Goal: Task Accomplishment & Management: Complete application form

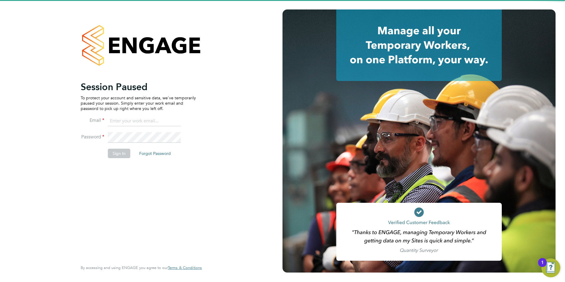
type input "Nicola.lawrence@tfrecruitment.co.uk"
click at [118, 154] on button "Sign In" at bounding box center [119, 153] width 22 height 9
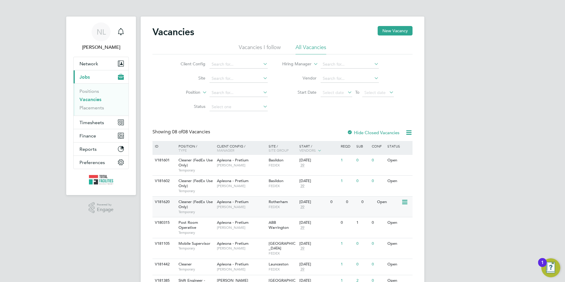
scroll to position [47, 0]
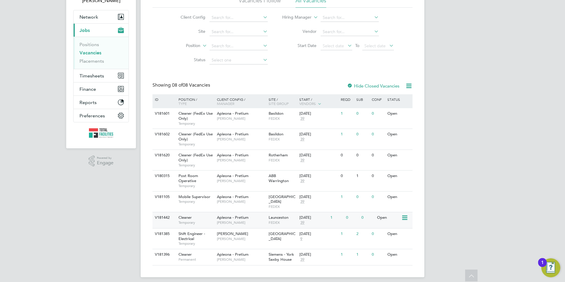
click at [305, 221] on div "03 Oct 2025 39" at bounding box center [313, 220] width 31 height 16
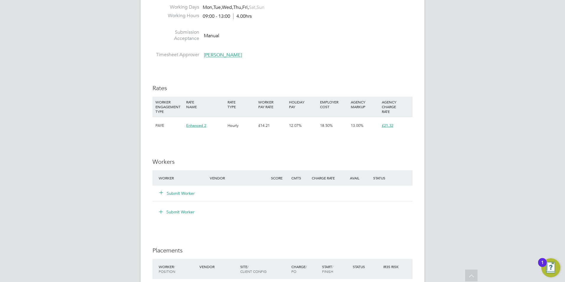
scroll to position [472, 0]
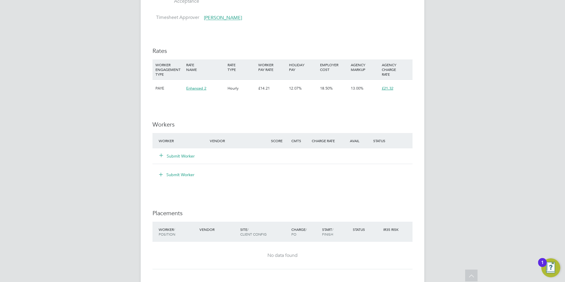
click at [187, 155] on button "Submit Worker" at bounding box center [176, 156] width 35 height 6
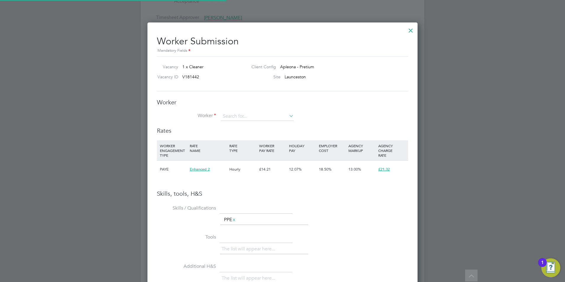
scroll to position [373, 270]
click at [236, 115] on input at bounding box center [257, 116] width 73 height 9
drag, startPoint x: 240, startPoint y: 117, endPoint x: 224, endPoint y: 198, distance: 82.9
click at [224, 198] on div "Skills, tools, H&S Skills / Qualifications The list will appear here... PPE x T…" at bounding box center [282, 277] width 251 height 175
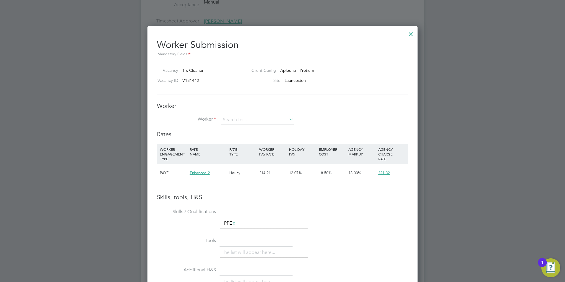
scroll to position [466, 0]
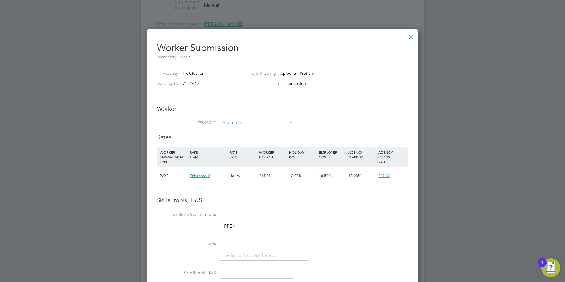
click at [242, 123] on input at bounding box center [257, 122] width 73 height 9
click at [275, 126] on input at bounding box center [257, 122] width 73 height 9
click at [281, 125] on input at bounding box center [257, 122] width 73 height 9
click at [288, 123] on icon at bounding box center [288, 122] width 0 height 8
drag, startPoint x: 410, startPoint y: 35, endPoint x: 363, endPoint y: 50, distance: 49.9
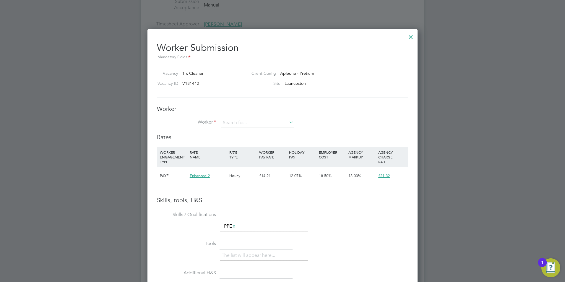
click at [410, 36] on div at bounding box center [410, 35] width 11 height 11
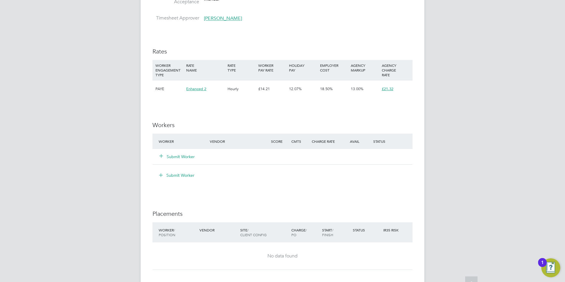
scroll to position [472, 0]
click at [182, 155] on button "Submit Worker" at bounding box center [176, 156] width 35 height 6
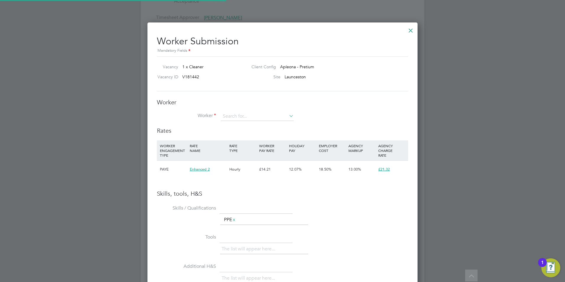
scroll to position [373, 270]
drag, startPoint x: 238, startPoint y: 117, endPoint x: 343, endPoint y: 91, distance: 108.6
click at [343, 91] on div "Worker Submission Mandatory Fields Vacancy 1 x Cleaner Client Config Apleona - …" at bounding box center [282, 207] width 251 height 353
click at [237, 115] on input at bounding box center [257, 116] width 73 height 9
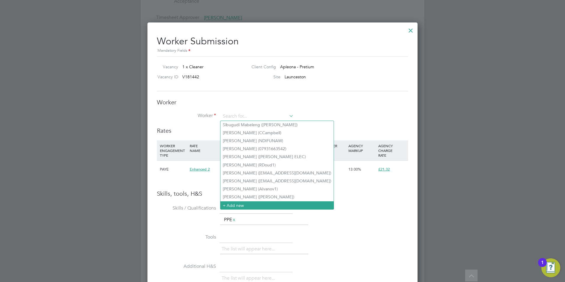
click at [230, 201] on li "+ Add new" at bounding box center [276, 205] width 113 height 8
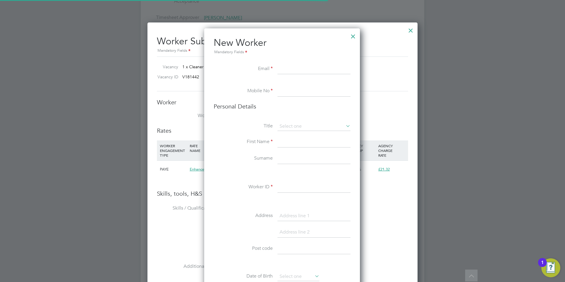
scroll to position [500, 156]
paste input "pchantelleb@yahoo.co.uk"
type input "pchantelleb@yahoo.co.uk"
click at [291, 93] on input at bounding box center [313, 91] width 73 height 11
paste input "07586331534"
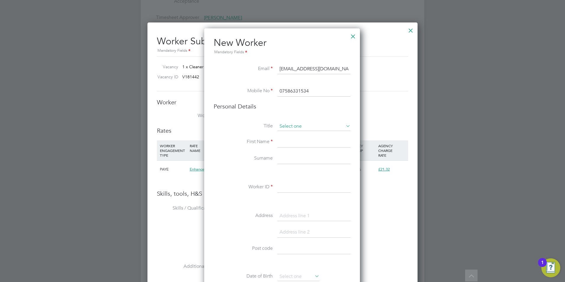
type input "07586331534"
click at [291, 129] on input at bounding box center [313, 126] width 73 height 9
click at [288, 150] on li "Miss" at bounding box center [314, 150] width 74 height 8
type input "Miss"
click at [289, 139] on input at bounding box center [313, 142] width 73 height 11
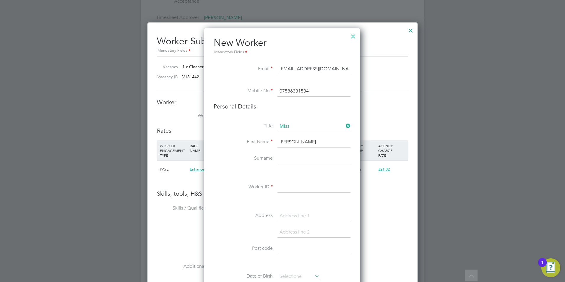
type input "pascale"
click at [286, 156] on input at bounding box center [313, 158] width 73 height 11
type input "burton"
click at [298, 183] on input at bounding box center [313, 187] width 73 height 11
type input "pascale"
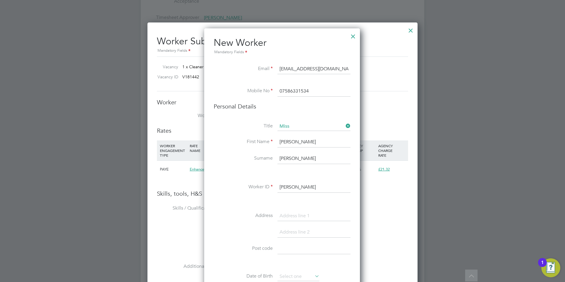
drag, startPoint x: 300, startPoint y: 247, endPoint x: 317, endPoint y: 256, distance: 19.7
click at [300, 247] on input at bounding box center [313, 248] width 73 height 11
paste input "EX20 1ED"
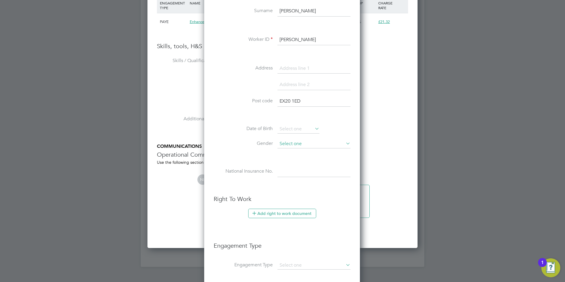
scroll to position [620, 0]
type input "EX20 1ED"
click at [295, 126] on input at bounding box center [298, 128] width 42 height 9
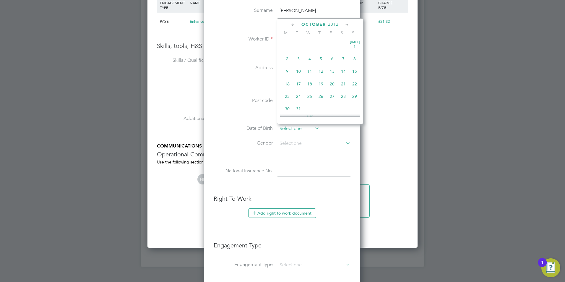
scroll to position [179, 0]
click at [330, 24] on span "2012" at bounding box center [333, 24] width 11 height 5
click at [302, 43] on span "1992" at bounding box center [298, 39] width 11 height 11
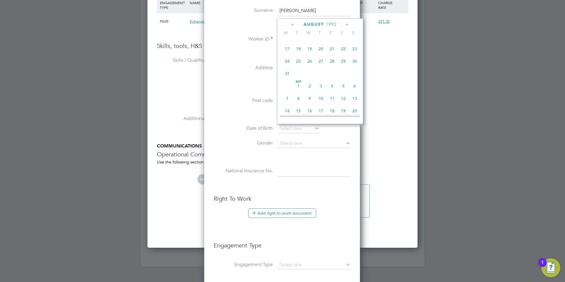
click at [320, 64] on span "27" at bounding box center [320, 61] width 11 height 11
type input "27 Aug 1992"
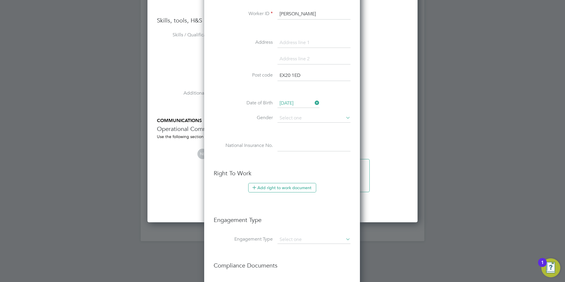
scroll to position [679, 0]
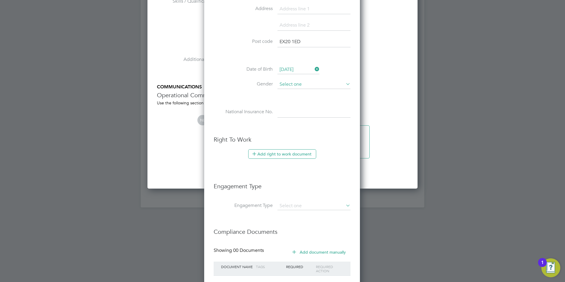
click at [299, 83] on input at bounding box center [313, 84] width 73 height 9
click at [294, 100] on li "Female" at bounding box center [314, 101] width 74 height 8
type input "Female"
paste input "JW416359D"
type input "JW 41 63 59 D"
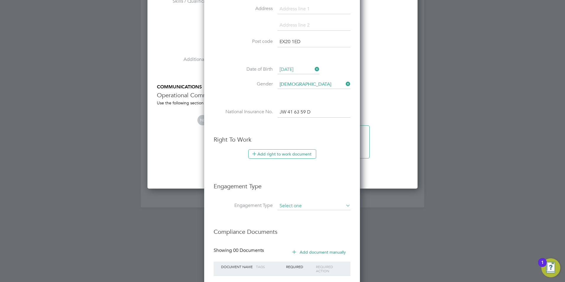
click at [298, 207] on input at bounding box center [313, 206] width 73 height 8
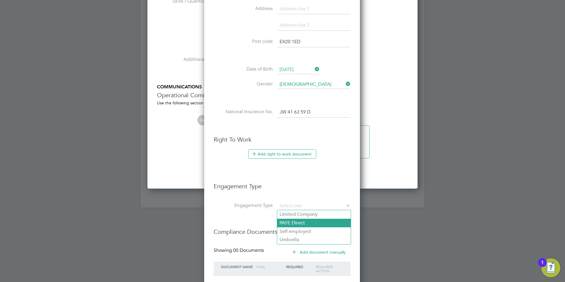
click at [295, 222] on li "PAYE Direct" at bounding box center [314, 222] width 74 height 9
type input "PAYE Direct"
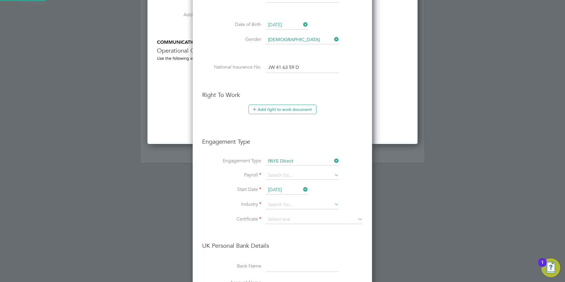
scroll to position [672, 180]
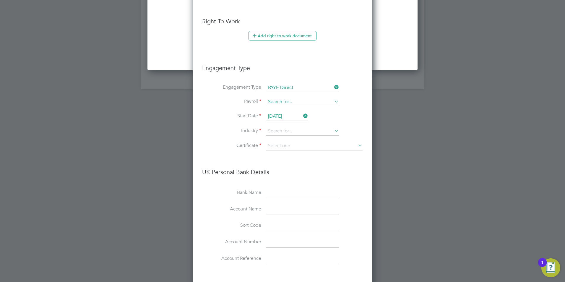
click at [283, 104] on input at bounding box center [302, 102] width 73 height 8
click at [282, 109] on li "PAYE" at bounding box center [302, 110] width 74 height 9
type input "PAYE"
click at [276, 133] on input at bounding box center [302, 131] width 73 height 9
click at [296, 141] on li "Commercial Cl eaning" at bounding box center [302, 140] width 74 height 8
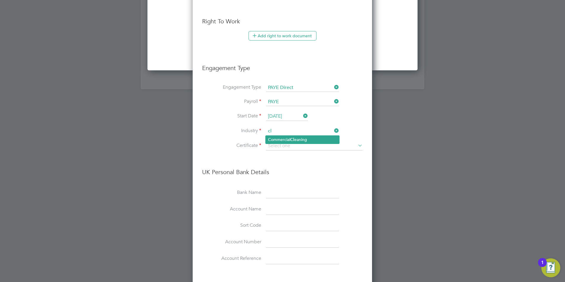
type input "Commercial Cleaning"
click at [297, 145] on input at bounding box center [314, 145] width 97 height 9
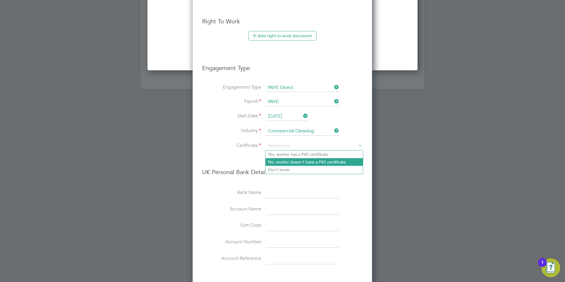
click at [289, 163] on li "No, worker doesn't have a P45 certificate" at bounding box center [313, 162] width 97 height 8
type input "No, worker doesn't have a P45 certificate"
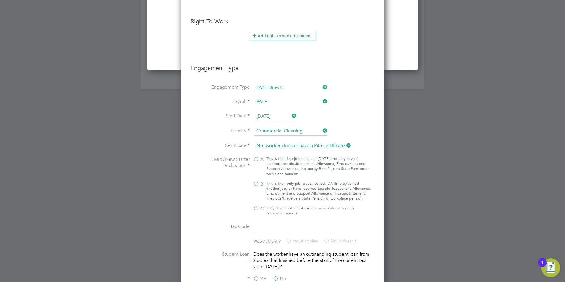
scroll to position [846, 203]
click at [284, 189] on div "This is their only job, but since last 6 April they’ve had another job, or have…" at bounding box center [318, 191] width 105 height 20
click at [0, 0] on input "B. This is their only job, but since last 6 April they’ve had another job, or h…" at bounding box center [0, 0] width 0 height 0
type input "1257L"
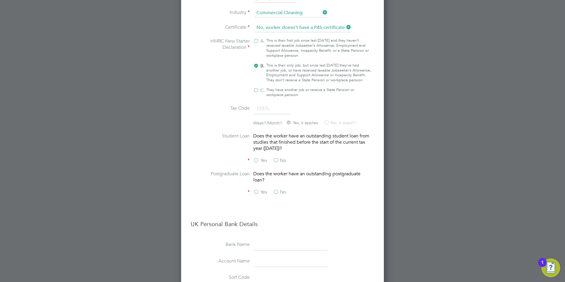
click at [273, 165] on div "Yes No" at bounding box center [297, 160] width 89 height 7
click at [282, 164] on label "No" at bounding box center [279, 160] width 13 height 6
click at [0, 0] on input "No" at bounding box center [0, 0] width 0 height 0
click at [277, 195] on label "No" at bounding box center [279, 192] width 13 height 6
click at [0, 0] on input "No" at bounding box center [0, 0] width 0 height 0
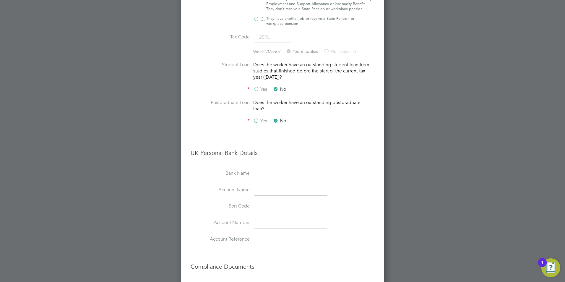
scroll to position [1065, 0]
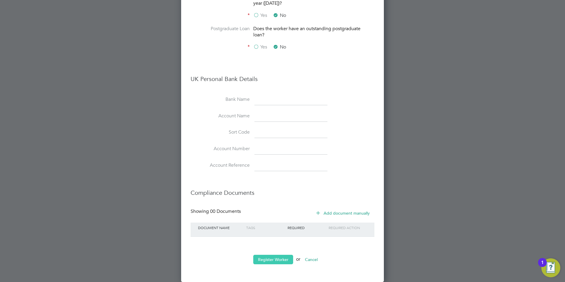
click at [274, 259] on button "Register Worker" at bounding box center [273, 259] width 40 height 9
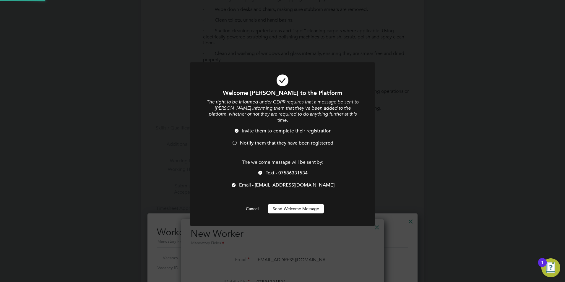
scroll to position [0, 0]
click at [286, 204] on button "Send Welcome Message" at bounding box center [296, 208] width 56 height 9
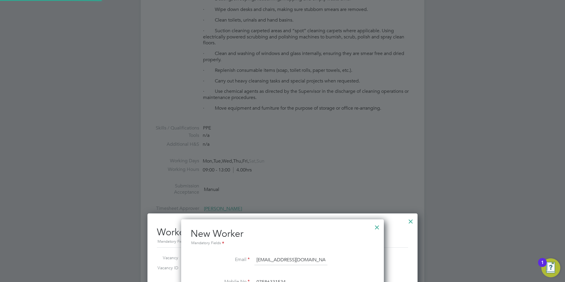
type input "pascale burton (pascale)"
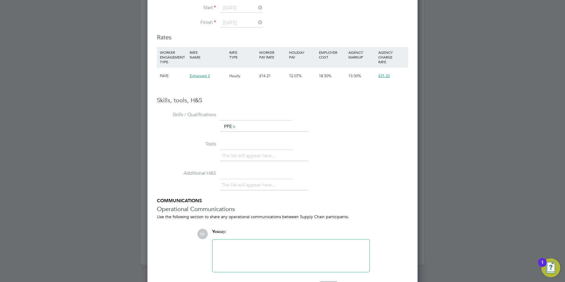
scroll to position [642, 0]
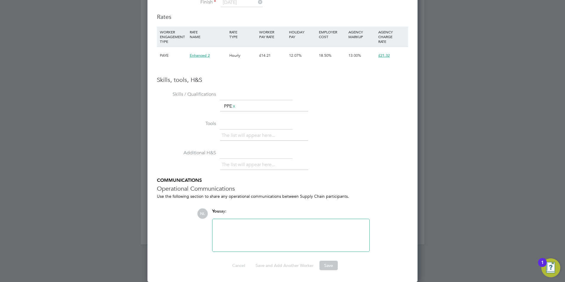
click at [316, 258] on ng-form "Worker Worker pascale burton (pascale) Worker Engagement Type Availability Avai…" at bounding box center [282, 99] width 251 height 341
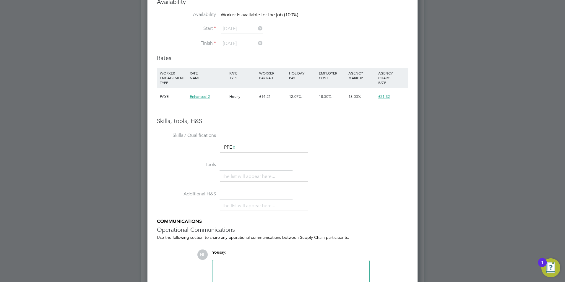
scroll to position [554, 0]
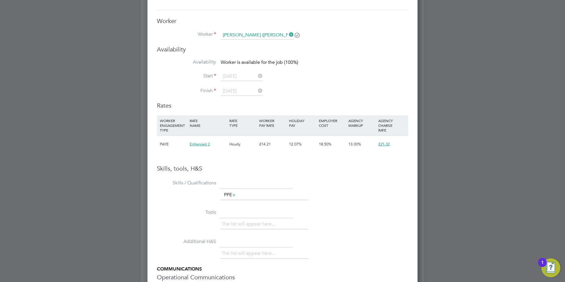
click at [288, 33] on icon at bounding box center [288, 34] width 0 height 8
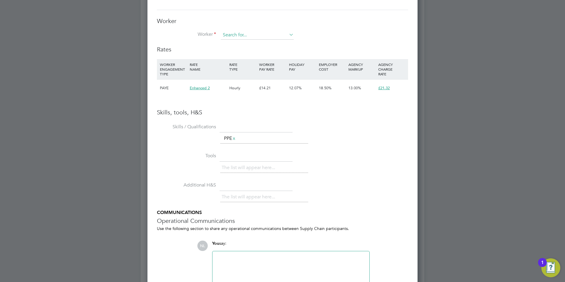
click at [273, 35] on input at bounding box center [257, 35] width 73 height 9
click at [244, 42] on li "Pasc ale Burton (pascale)" at bounding box center [262, 44] width 85 height 8
type input "Pascale Burton (pascale)"
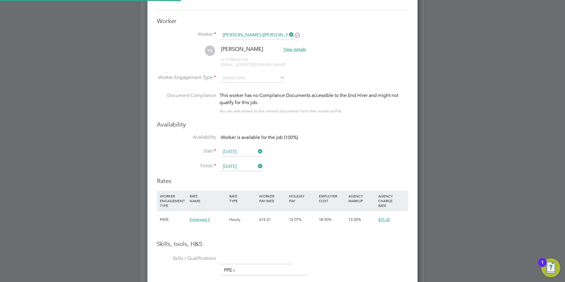
scroll to position [0, 0]
click at [255, 73] on li "PB Pascale Burton View details m: 07586331534 pchantelleb@yahoo.co.uk" at bounding box center [282, 59] width 251 height 28
click at [254, 77] on input at bounding box center [253, 78] width 64 height 9
click at [252, 95] on li "PAYE" at bounding box center [252, 94] width 65 height 8
type input "PAYE"
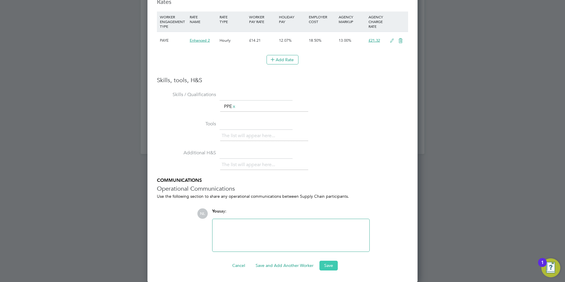
click at [325, 261] on ng-form "Worker Worker Pascale Burton (pascale) PB Pascale Burton View details m: 075863…" at bounding box center [282, 54] width 251 height 432
drag, startPoint x: 325, startPoint y: 261, endPoint x: 328, endPoint y: 265, distance: 4.9
click at [328, 265] on button "Save" at bounding box center [328, 264] width 18 height 9
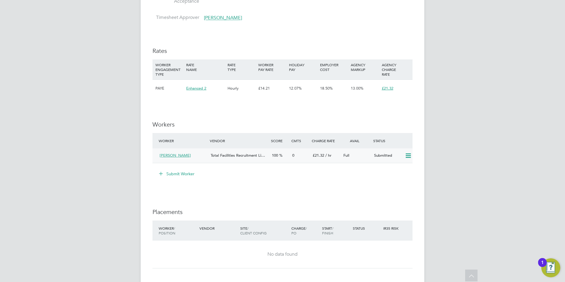
click at [409, 153] on icon at bounding box center [407, 155] width 7 height 5
click at [209, 169] on li "Worker Vendor Score Cmts Charge Rate Avail Status Pascale Burton Total Faciliti…" at bounding box center [282, 151] width 260 height 36
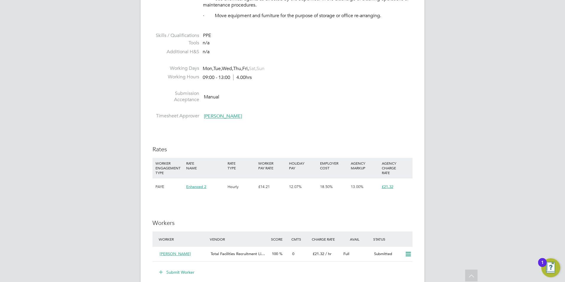
scroll to position [384, 0]
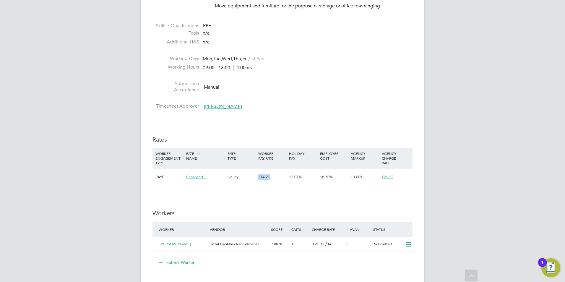
drag, startPoint x: 255, startPoint y: 175, endPoint x: 270, endPoint y: 175, distance: 15.1
click at [270, 175] on div "PAYE Enhanced 2 Hourly £14.21 12.07% 18.50% 13.00% £21.32" at bounding box center [282, 176] width 260 height 17
drag, startPoint x: 270, startPoint y: 175, endPoint x: 266, endPoint y: 178, distance: 5.0
click at [266, 178] on div "£14.21" at bounding box center [272, 176] width 31 height 17
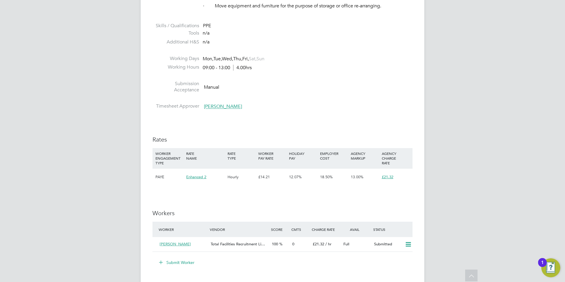
drag, startPoint x: 266, startPoint y: 178, endPoint x: 384, endPoint y: 203, distance: 119.7
click at [384, 203] on div "IR35 Determination IR35 Status Disabled for this client. This feature can be en…" at bounding box center [282, 115] width 260 height 749
click at [200, 177] on span "Enhanced 2" at bounding box center [196, 176] width 20 height 5
click at [257, 96] on li at bounding box center [282, 100] width 260 height 8
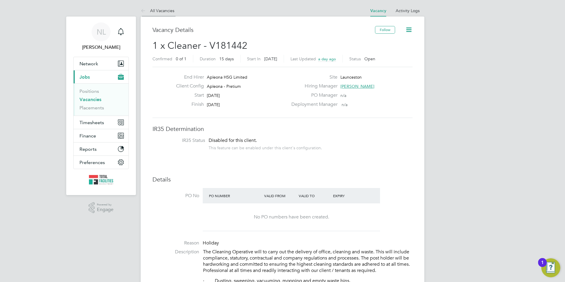
click at [161, 14] on li "All Vacancies" at bounding box center [158, 11] width 34 height 12
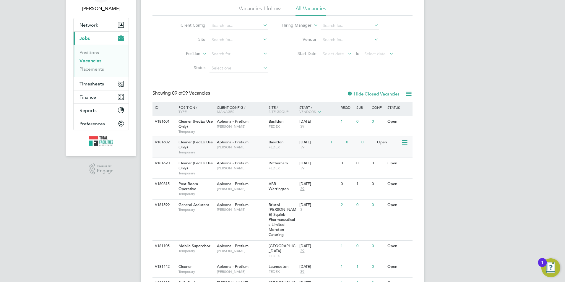
scroll to position [83, 0]
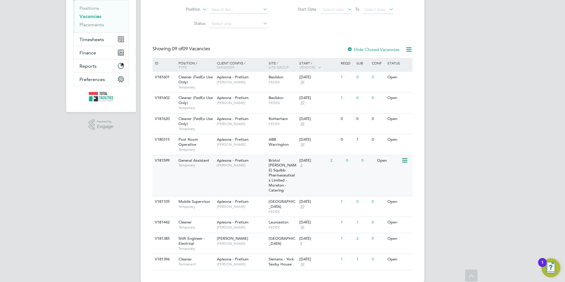
click at [289, 178] on div "Bristol Myers Squibb Pharmaceuticals Limited - Moreton - Catering" at bounding box center [282, 175] width 31 height 41
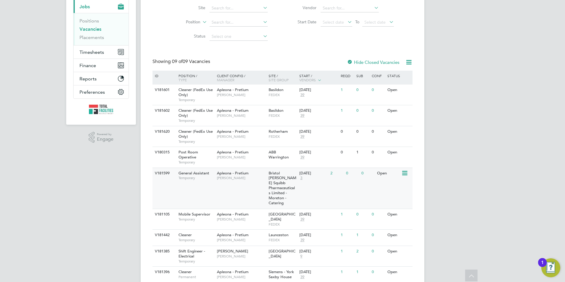
click at [280, 173] on span "Bristol Myers Squibb Pharmaceuticals Limited - Moreton - Catering" at bounding box center [282, 187] width 28 height 35
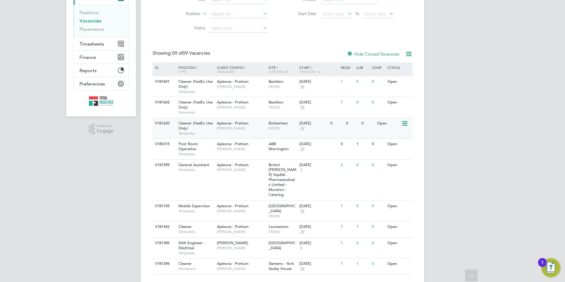
scroll to position [83, 0]
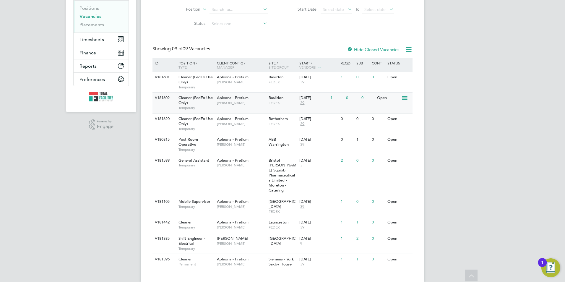
click at [278, 109] on div "V181602 Cleaner (FedEx Use Only) Temporary Apleona - Pretium Tracy Sellick Basi…" at bounding box center [282, 102] width 260 height 21
click at [296, 217] on div "Launceston FEDEX" at bounding box center [282, 224] width 31 height 15
click at [275, 176] on span "Bristol Myers Squibb Pharmaceuticals Limited - Moreton - Catering" at bounding box center [282, 175] width 28 height 35
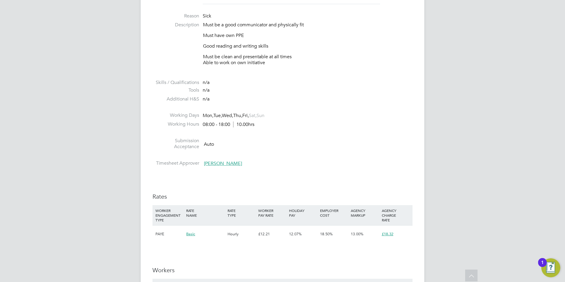
scroll to position [295, 0]
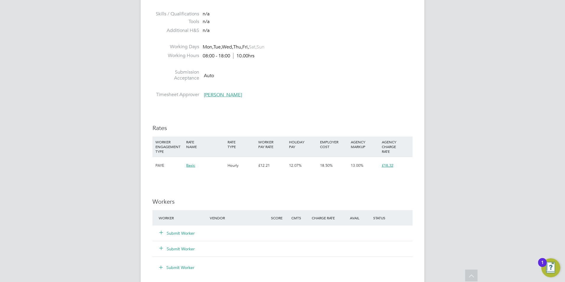
click at [173, 231] on button "Submit Worker" at bounding box center [176, 233] width 35 height 6
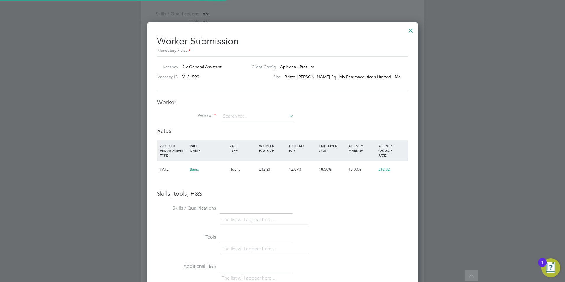
scroll to position [373, 270]
click at [258, 120] on div "All Vacancies Vacancy Activity Logs Vacancy Activity Logs All Vacancies Vacancy…" at bounding box center [282, 107] width 283 height 797
click at [245, 203] on li "+ Add new" at bounding box center [276, 205] width 113 height 8
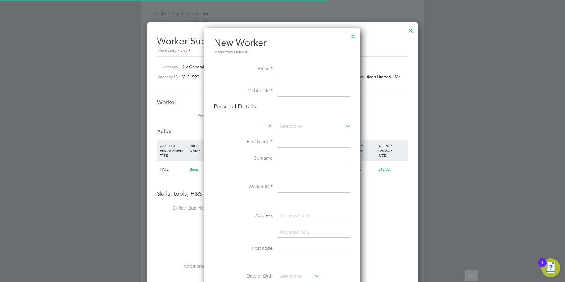
scroll to position [500, 156]
paste input "Joshdoyle232@icloud.com"
type input "Joshdoyle232@icloud.com"
click at [354, 37] on div at bounding box center [353, 35] width 11 height 11
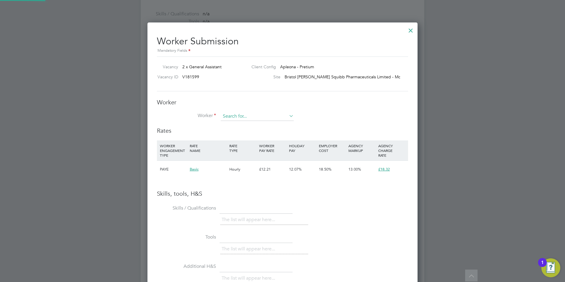
click at [267, 117] on input at bounding box center [257, 116] width 73 height 9
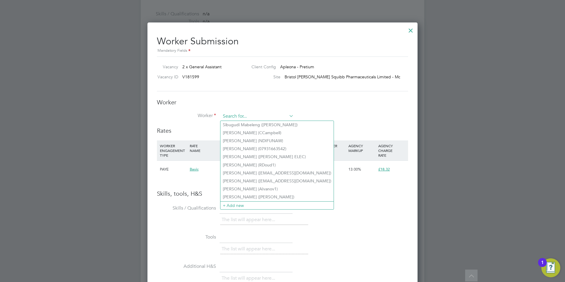
paste input "Joshdoyle232@icloud.com"
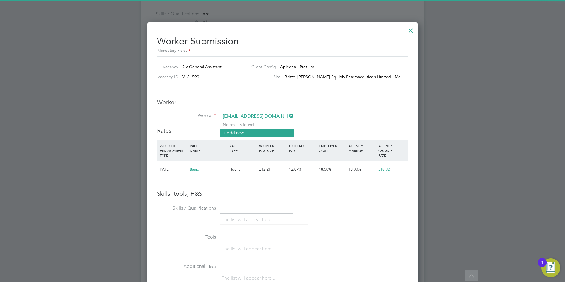
type input "Joshdoyle232@icloud.com"
click at [267, 131] on li "+ Add new" at bounding box center [257, 132] width 74 height 8
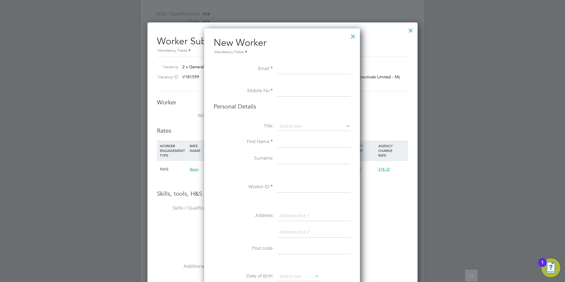
paste input "Joshdoyle232@icloud.com"
type input "Joshdoyle232@icloud.com"
paste input "+44 7398 152603"
click at [298, 126] on input at bounding box center [313, 126] width 73 height 9
drag, startPoint x: 289, startPoint y: 89, endPoint x: 246, endPoint y: 88, distance: 43.1
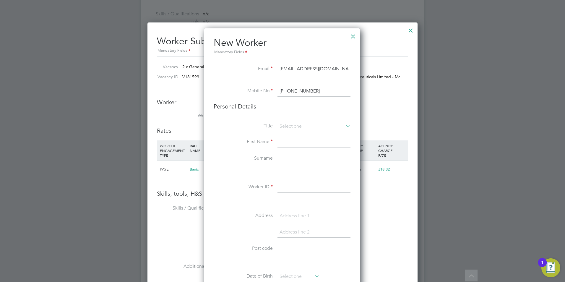
click at [246, 88] on li "Mobile No +44 7398 152603" at bounding box center [281, 94] width 137 height 17
type input "07398 152603"
click at [303, 125] on input at bounding box center [313, 126] width 73 height 9
click at [299, 149] on li "Miss" at bounding box center [314, 150] width 74 height 8
type input "Miss"
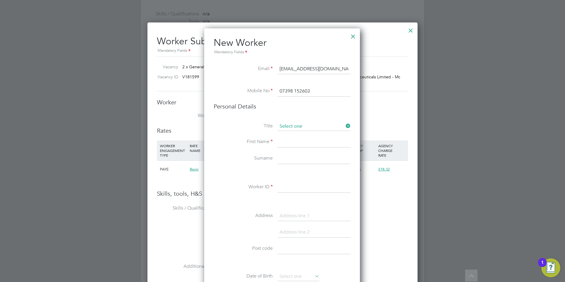
click at [300, 128] on input at bounding box center [313, 126] width 73 height 9
click at [299, 137] on li "Mr" at bounding box center [314, 135] width 74 height 8
type input "Mr"
click at [297, 141] on input at bounding box center [313, 142] width 73 height 11
type input "josh"
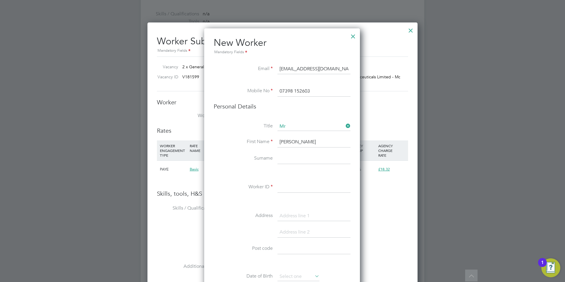
click at [293, 160] on input at bounding box center [313, 158] width 73 height 11
type input "doyle"
click at [321, 201] on li at bounding box center [281, 201] width 137 height 6
drag, startPoint x: 309, startPoint y: 185, endPoint x: 309, endPoint y: 189, distance: 4.1
click at [309, 189] on input at bounding box center [313, 187] width 73 height 11
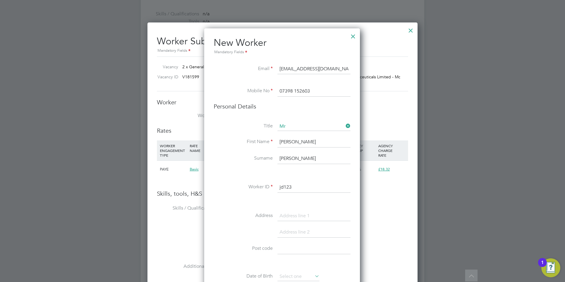
type input "jd123"
drag, startPoint x: 303, startPoint y: 253, endPoint x: 315, endPoint y: 256, distance: 12.3
click at [303, 253] on input at bounding box center [313, 248] width 73 height 11
type input "h"
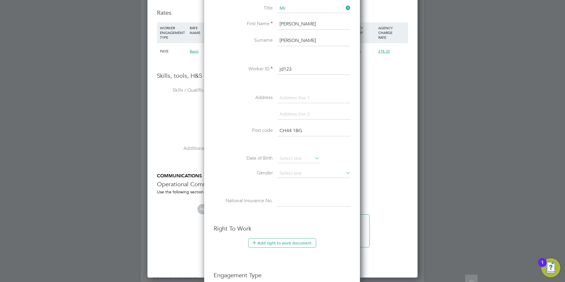
scroll to position [413, 0]
type input "CH44 1BG"
click at [299, 157] on input at bounding box center [298, 158] width 42 height 9
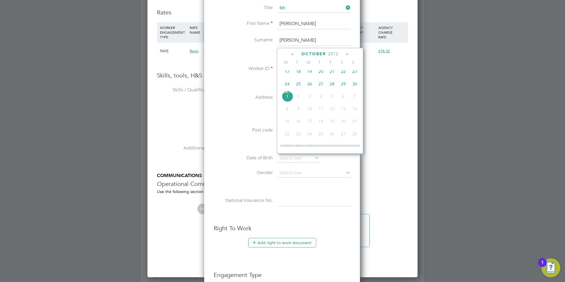
click at [333, 55] on span "2012" at bounding box center [333, 53] width 11 height 5
click at [342, 70] on span "1996" at bounding box center [342, 68] width 11 height 11
click at [343, 96] on span "2" at bounding box center [342, 92] width 11 height 11
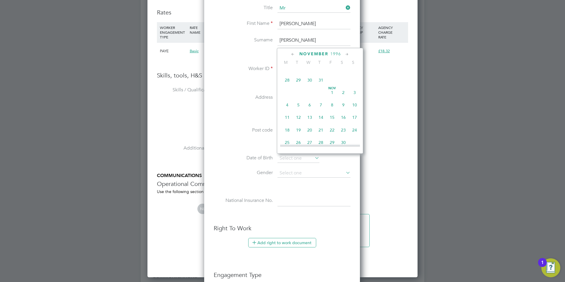
type input "02 Nov 1996"
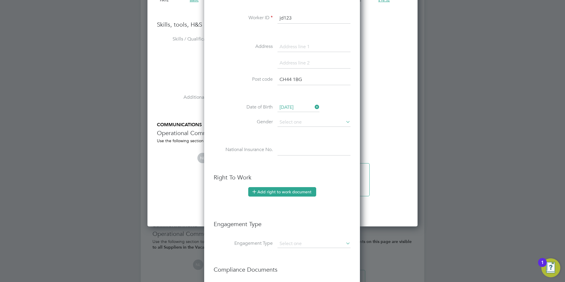
scroll to position [531, 0]
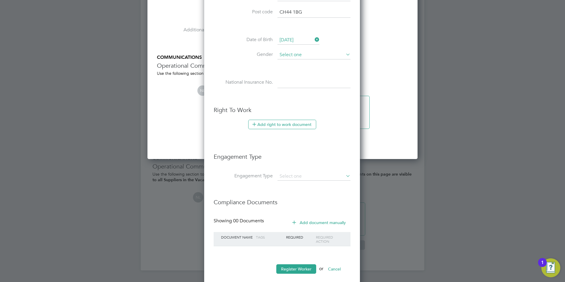
click at [286, 56] on input at bounding box center [313, 54] width 73 height 9
click at [289, 62] on li "Male" at bounding box center [314, 63] width 74 height 8
type input "Male"
click at [285, 81] on input at bounding box center [313, 82] width 73 height 11
type input "PB 64 39 31 D"
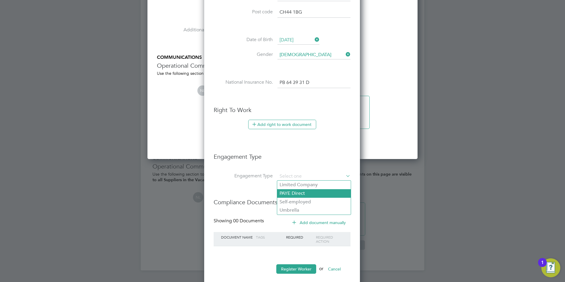
click at [300, 193] on li "PAYE Direct" at bounding box center [314, 193] width 74 height 9
type input "PAYE Direct"
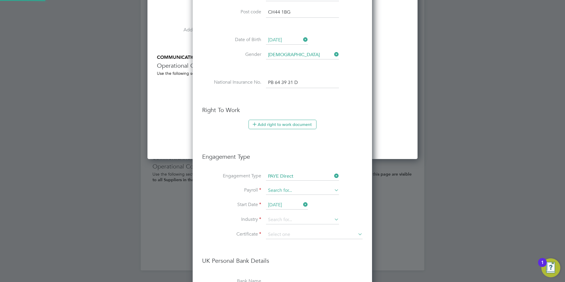
scroll to position [672, 180]
click at [298, 192] on input at bounding box center [302, 190] width 73 height 8
click at [293, 201] on li "PAYE" at bounding box center [302, 199] width 74 height 9
type input "PAYE"
click at [278, 222] on input at bounding box center [302, 219] width 73 height 9
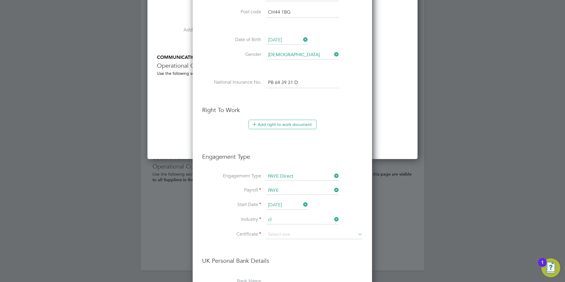
click at [294, 224] on li "Commercial Cl eaning" at bounding box center [302, 228] width 74 height 8
type input "Commercial Cleaning"
click at [294, 235] on input at bounding box center [314, 234] width 97 height 9
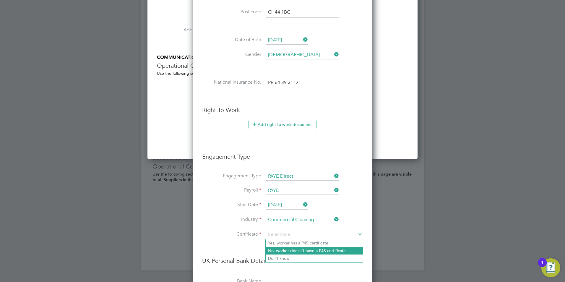
click at [291, 250] on li "No, worker doesn't have a P45 certificate" at bounding box center [313, 251] width 97 height 8
type input "No, worker doesn't have a P45 certificate"
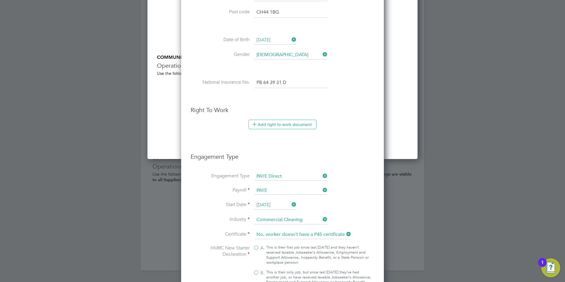
scroll to position [679, 0]
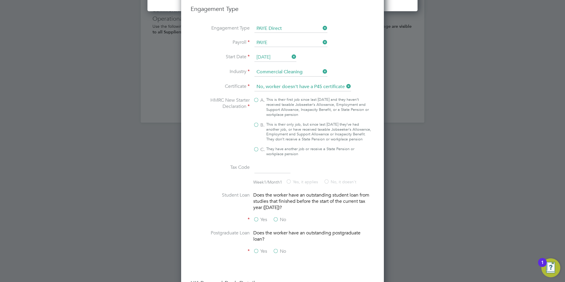
click at [283, 130] on div "This is their only job, but since last 6 April they’ve had another job, or have…" at bounding box center [318, 132] width 105 height 20
click at [0, 0] on input "B. This is their only job, but since last 6 April they’ve had another job, or h…" at bounding box center [0, 0] width 0 height 0
type input "1257L"
drag, startPoint x: 281, startPoint y: 224, endPoint x: 277, endPoint y: 241, distance: 17.3
click at [281, 223] on label "No" at bounding box center [279, 219] width 13 height 6
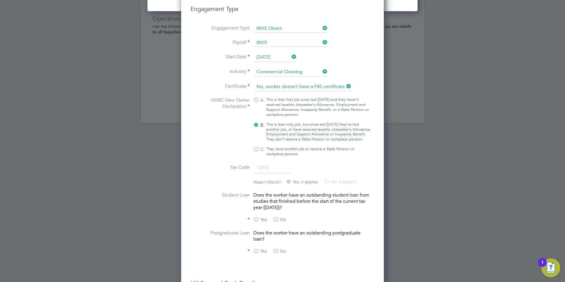
click at [0, 0] on input "No" at bounding box center [0, 0] width 0 height 0
click at [277, 254] on label "No" at bounding box center [279, 251] width 13 height 6
click at [0, 0] on input "No" at bounding box center [0, 0] width 0 height 0
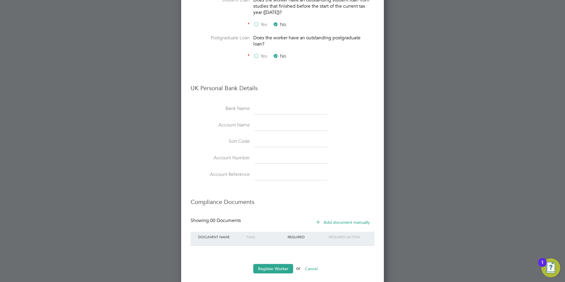
scroll to position [888, 0]
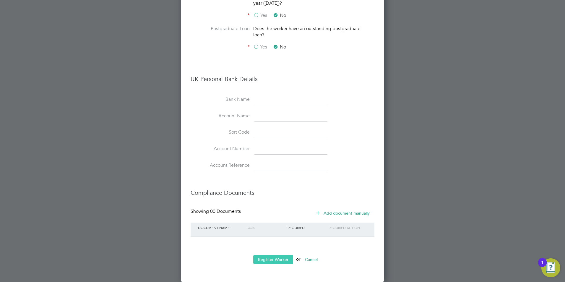
click at [275, 262] on button "Register Worker" at bounding box center [273, 259] width 40 height 9
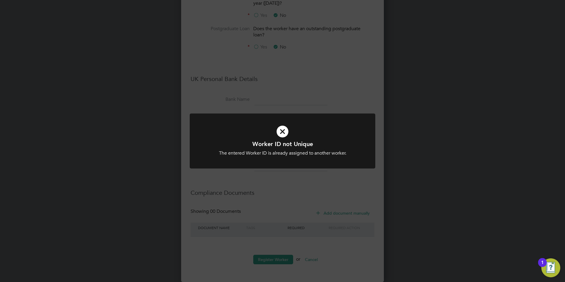
click at [270, 198] on div "Worker ID not Unique The entered Worker ID is already assigned to another worke…" at bounding box center [282, 141] width 565 height 282
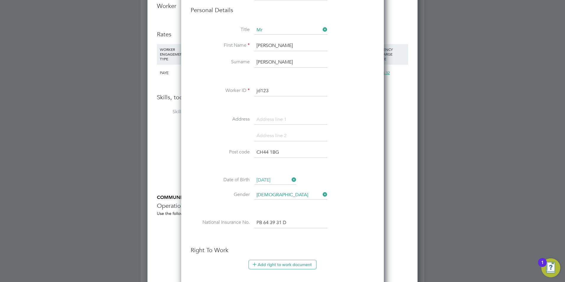
scroll to position [386, 0]
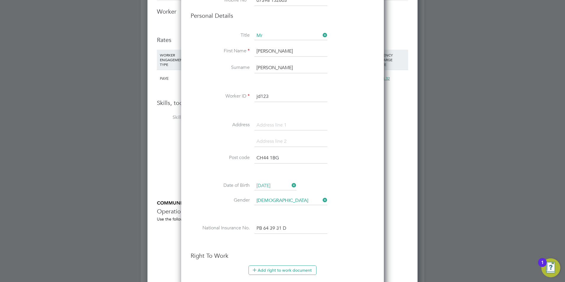
click at [281, 97] on input "jd123" at bounding box center [290, 96] width 73 height 11
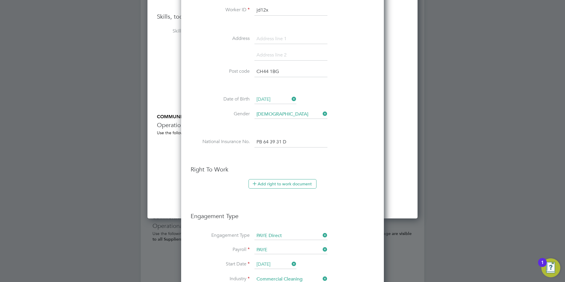
type input "jd12x"
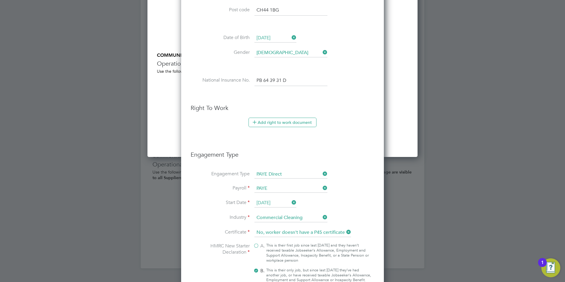
drag, startPoint x: 302, startPoint y: 269, endPoint x: 309, endPoint y: 262, distance: 10.0
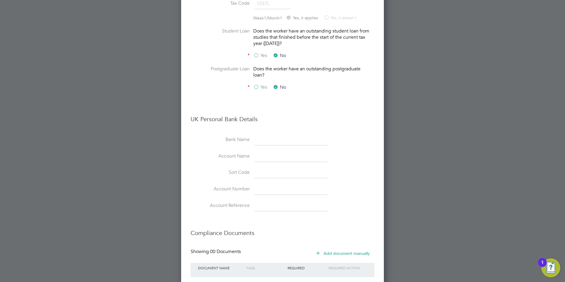
scroll to position [888, 0]
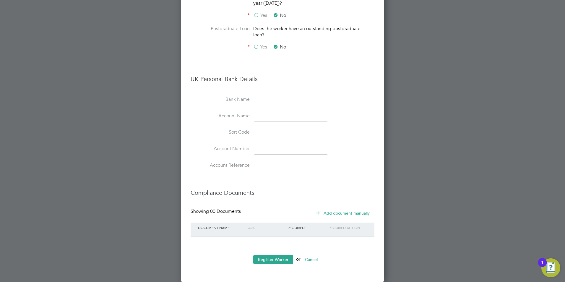
click at [266, 264] on li "Register Worker or Cancel" at bounding box center [282, 262] width 184 height 15
click at [267, 260] on button "Register Worker" at bounding box center [273, 259] width 40 height 9
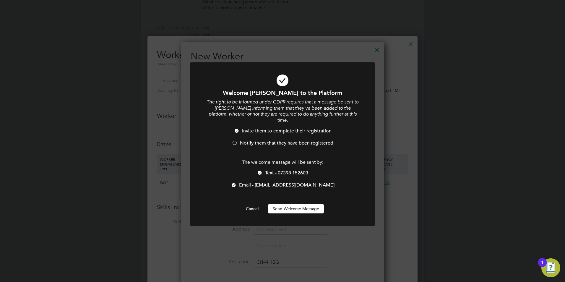
click at [294, 204] on button "Send Welcome Message" at bounding box center [296, 208] width 56 height 9
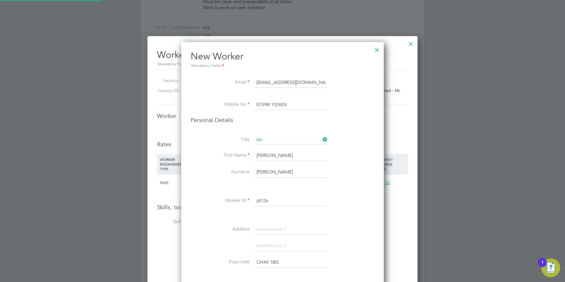
type input "josh doyle (jd12x)"
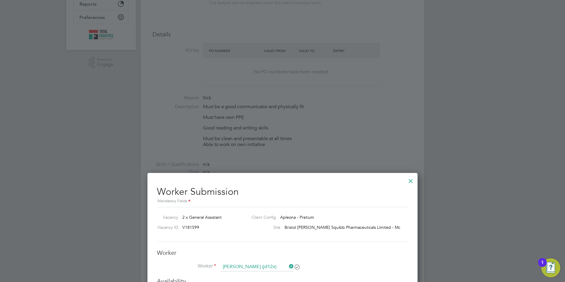
click at [409, 178] on div at bounding box center [410, 179] width 11 height 11
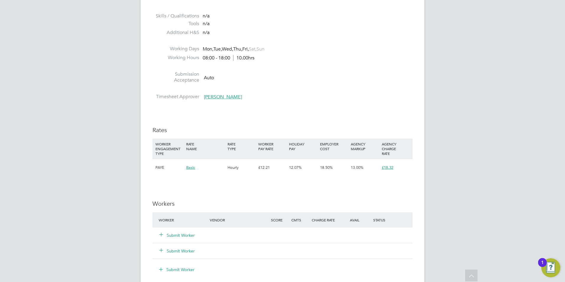
scroll to position [295, 0]
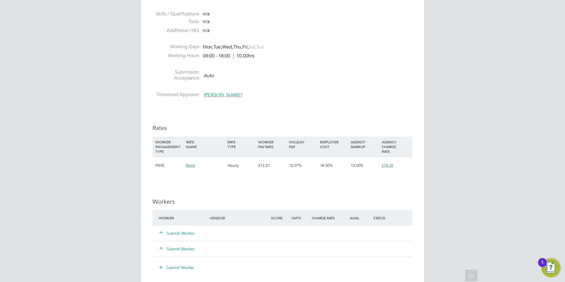
click at [172, 236] on div "Submit Worker" at bounding box center [187, 233] width 61 height 11
click at [175, 233] on button "Submit Worker" at bounding box center [176, 233] width 35 height 6
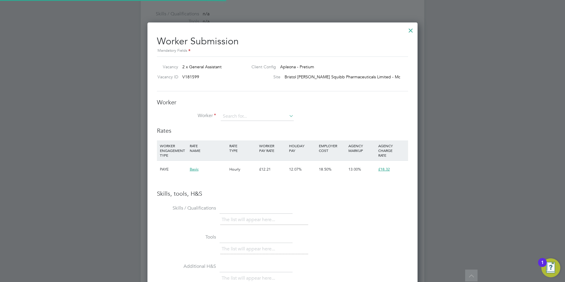
scroll to position [373, 270]
click at [240, 111] on div "Worker Worker Worker Engagement Type" at bounding box center [282, 112] width 251 height 28
click at [240, 115] on input at bounding box center [257, 116] width 73 height 9
click at [251, 164] on li "Josh Doyle (jd12x)" at bounding box center [283, 165] width 126 height 8
type input "Josh Doyle (jd12x)"
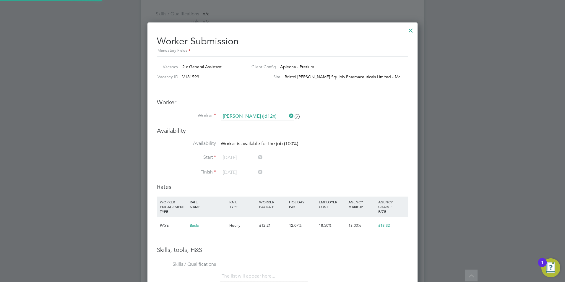
scroll to position [0, 0]
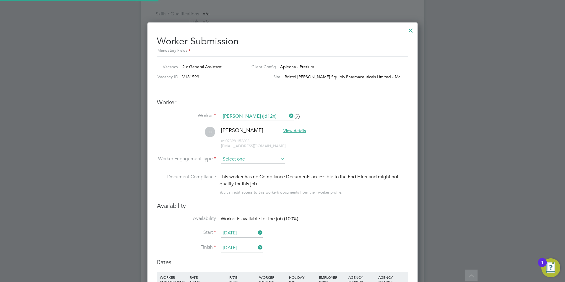
click at [247, 160] on input at bounding box center [253, 159] width 64 height 9
click at [246, 174] on li "PAYE" at bounding box center [252, 175] width 65 height 8
type input "PAYE"
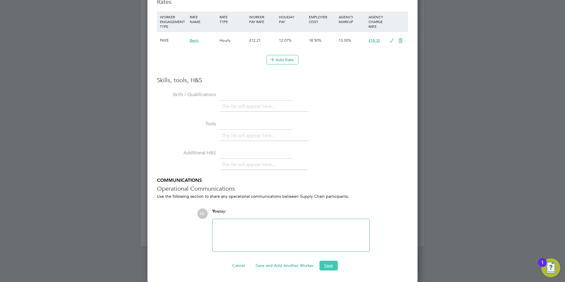
click at [327, 265] on button "Save" at bounding box center [328, 264] width 18 height 9
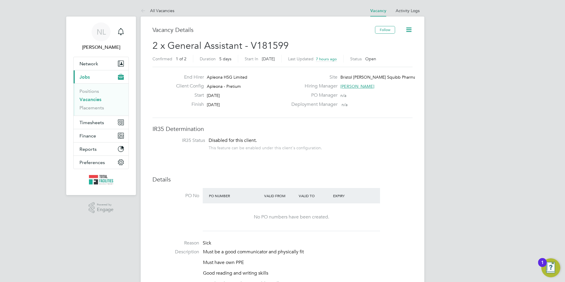
click at [155, 16] on li "All Vacancies" at bounding box center [158, 11] width 34 height 12
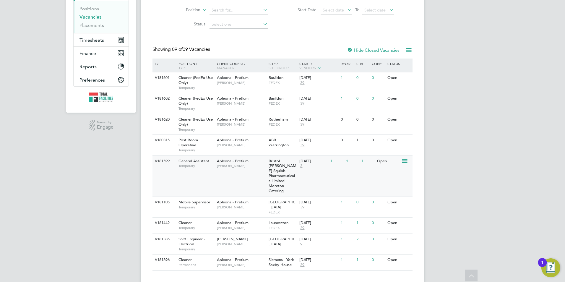
scroll to position [83, 0]
click at [334, 222] on div "V181442 Cleaner Temporary Apleona - Pretium Julie Tante Launceston FEDEX 03 Oct…" at bounding box center [282, 224] width 260 height 16
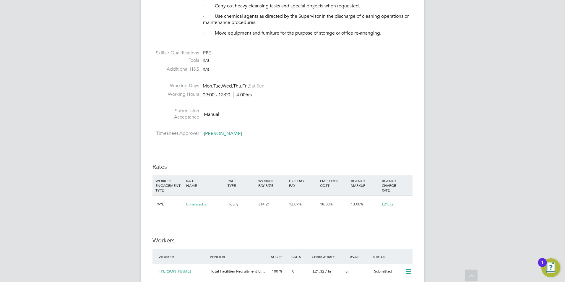
scroll to position [347, 0]
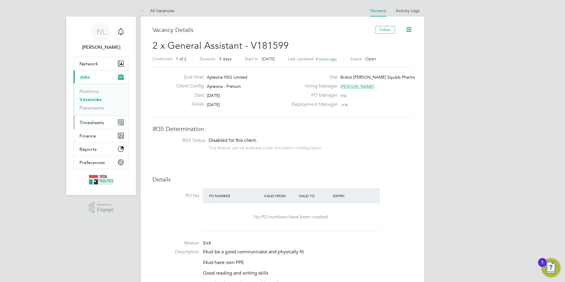
click at [90, 124] on span "Timesheets" at bounding box center [91, 123] width 25 height 6
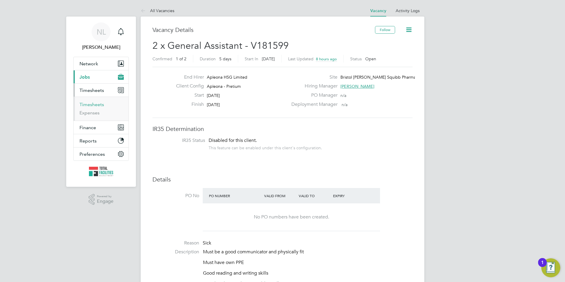
click at [90, 105] on link "Timesheets" at bounding box center [91, 105] width 25 height 6
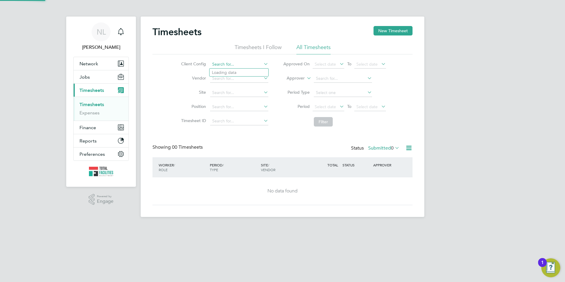
click at [230, 64] on input at bounding box center [239, 64] width 58 height 8
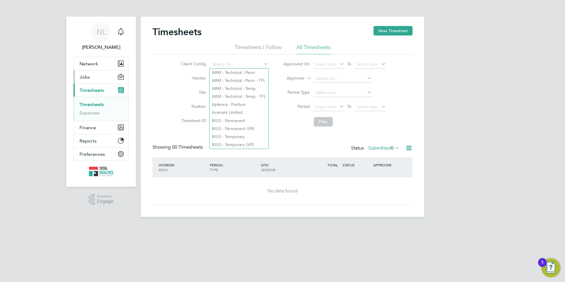
click at [92, 79] on button "Jobs" at bounding box center [101, 76] width 55 height 13
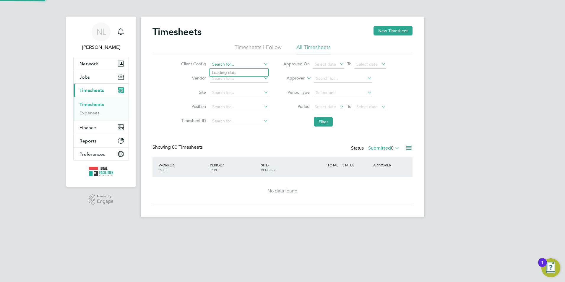
click at [222, 61] on input at bounding box center [239, 64] width 58 height 8
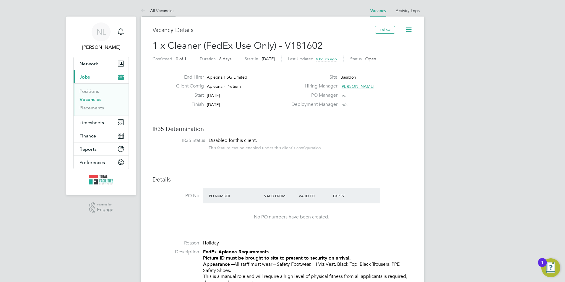
click at [162, 11] on link "All Vacancies" at bounding box center [158, 10] width 34 height 5
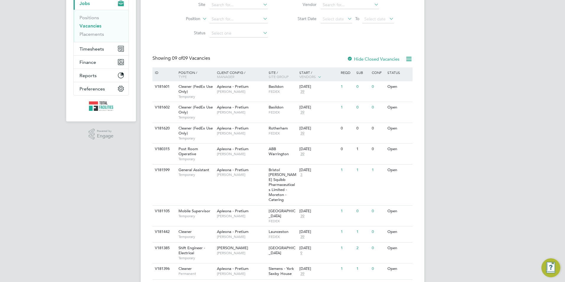
scroll to position [83, 0]
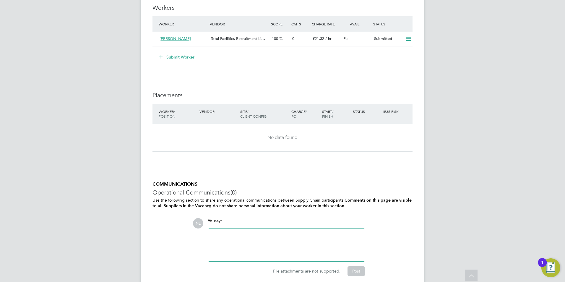
scroll to position [524, 0]
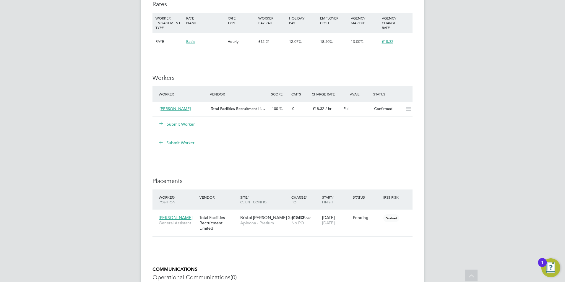
scroll to position [472, 0]
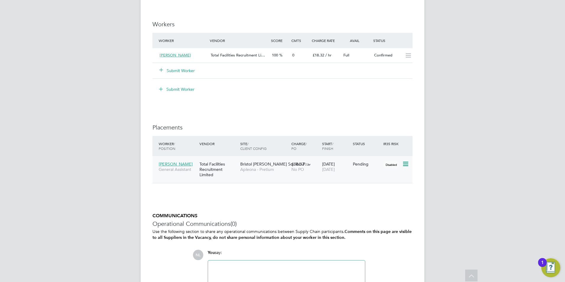
click at [404, 163] on icon at bounding box center [405, 163] width 6 height 7
click at [351, 199] on li "Start" at bounding box center [378, 200] width 61 height 8
type input "[PERSON_NAME]"
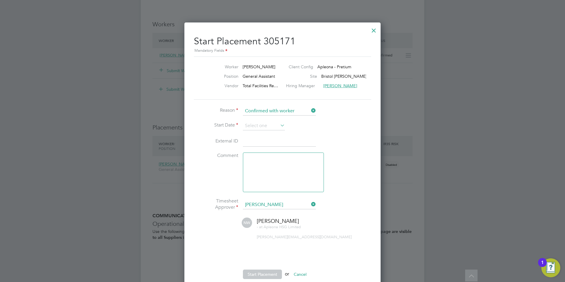
click at [372, 29] on div at bounding box center [373, 29] width 11 height 11
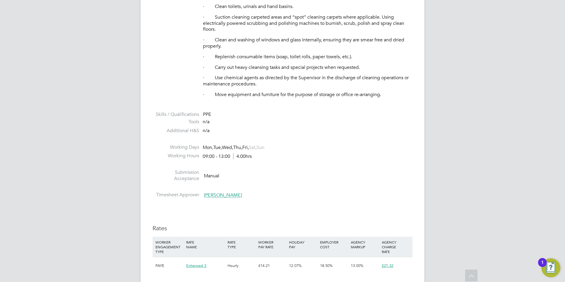
scroll to position [413, 0]
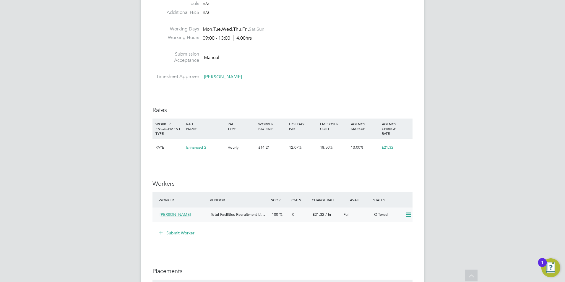
click at [411, 213] on icon at bounding box center [407, 214] width 7 height 5
click at [397, 228] on li "Confirm" at bounding box center [399, 227] width 22 height 8
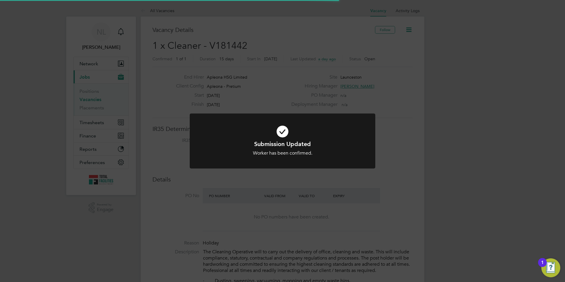
scroll to position [17, 51]
click at [353, 198] on div "Submission Updated Worker has been confirmed. Cancel Okay" at bounding box center [282, 141] width 565 height 282
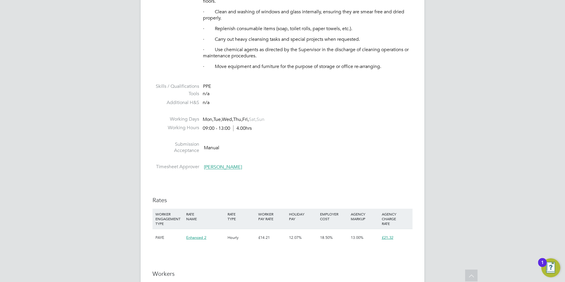
scroll to position [384, 0]
